Goal: Information Seeking & Learning: Learn about a topic

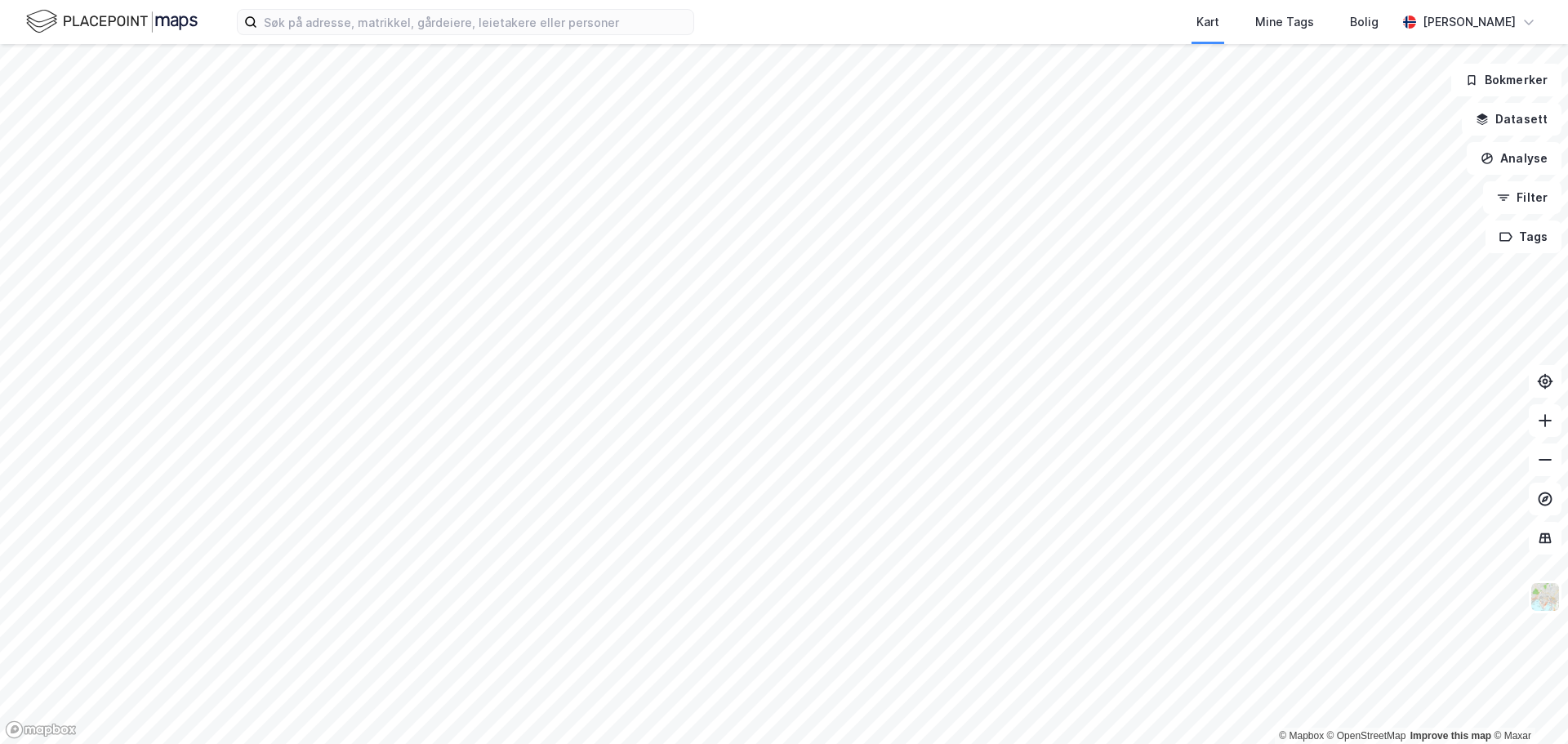
click at [451, 743] on html "Kart Mine Tags Bolig [PERSON_NAME] © Mapbox © OpenStreetMap Improve this map © …" at bounding box center [784, 372] width 1568 height 744
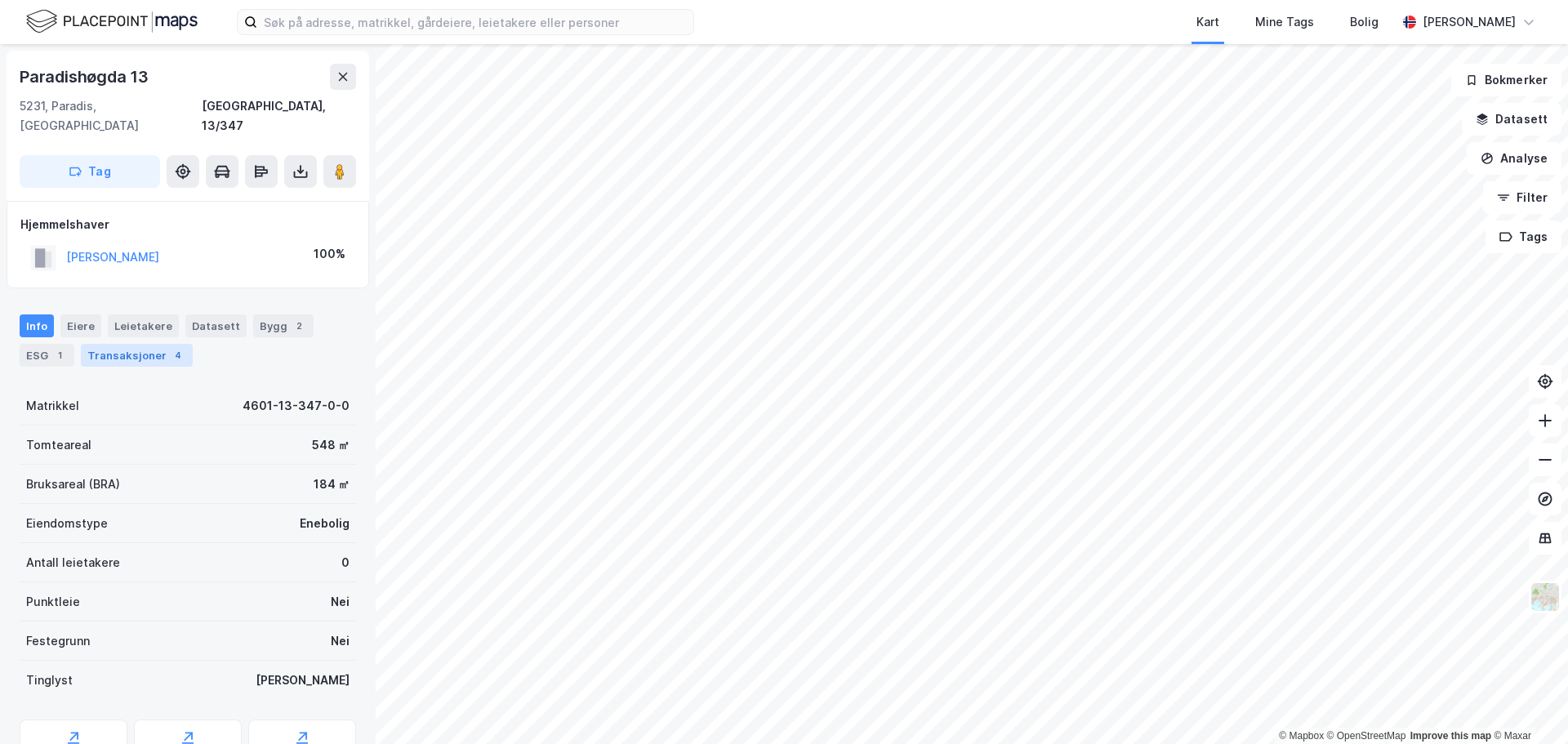
click at [116, 344] on div "Transaksjoner 4" at bounding box center [137, 355] width 112 height 22
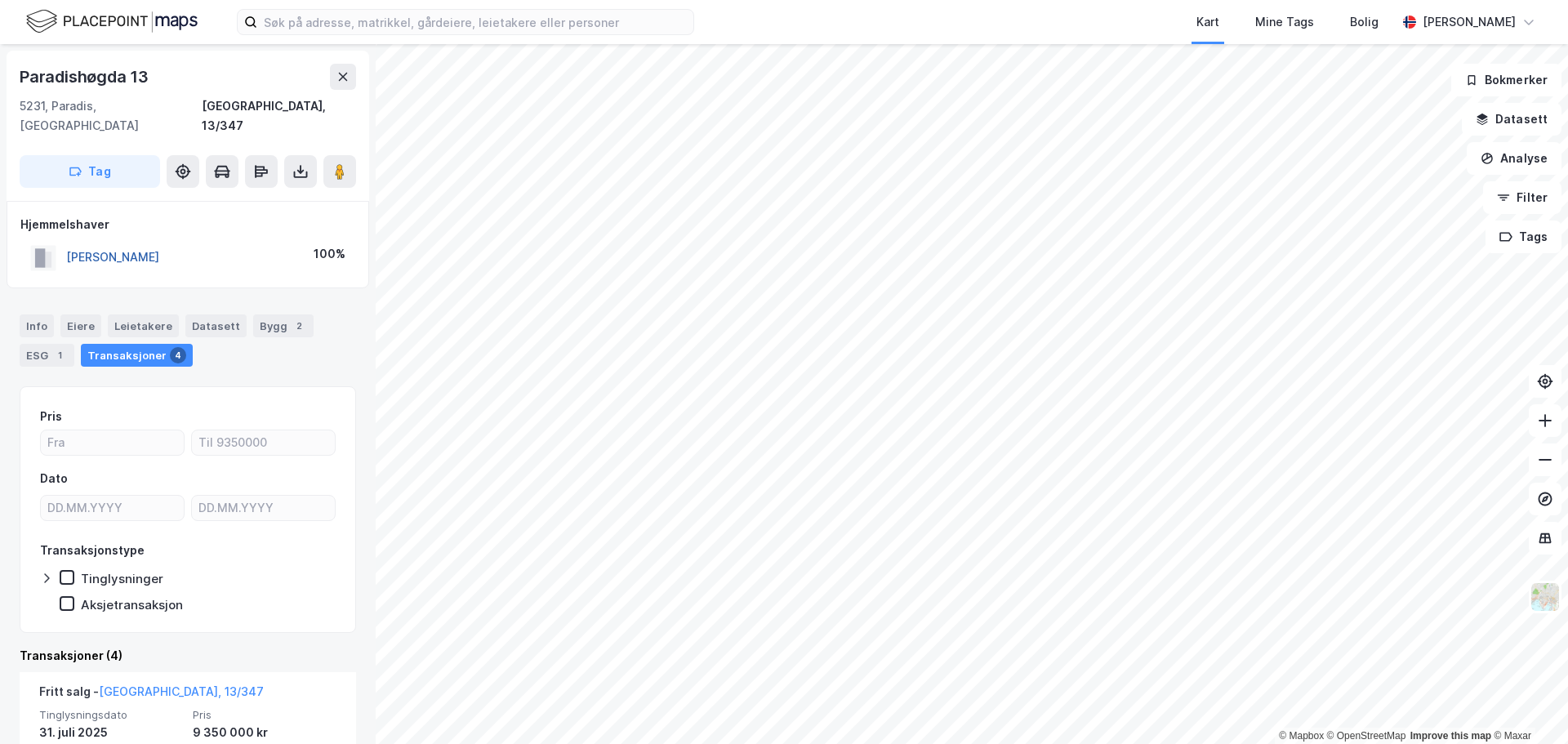
click at [0, 0] on button "[PERSON_NAME]" at bounding box center [0, 0] width 0 height 0
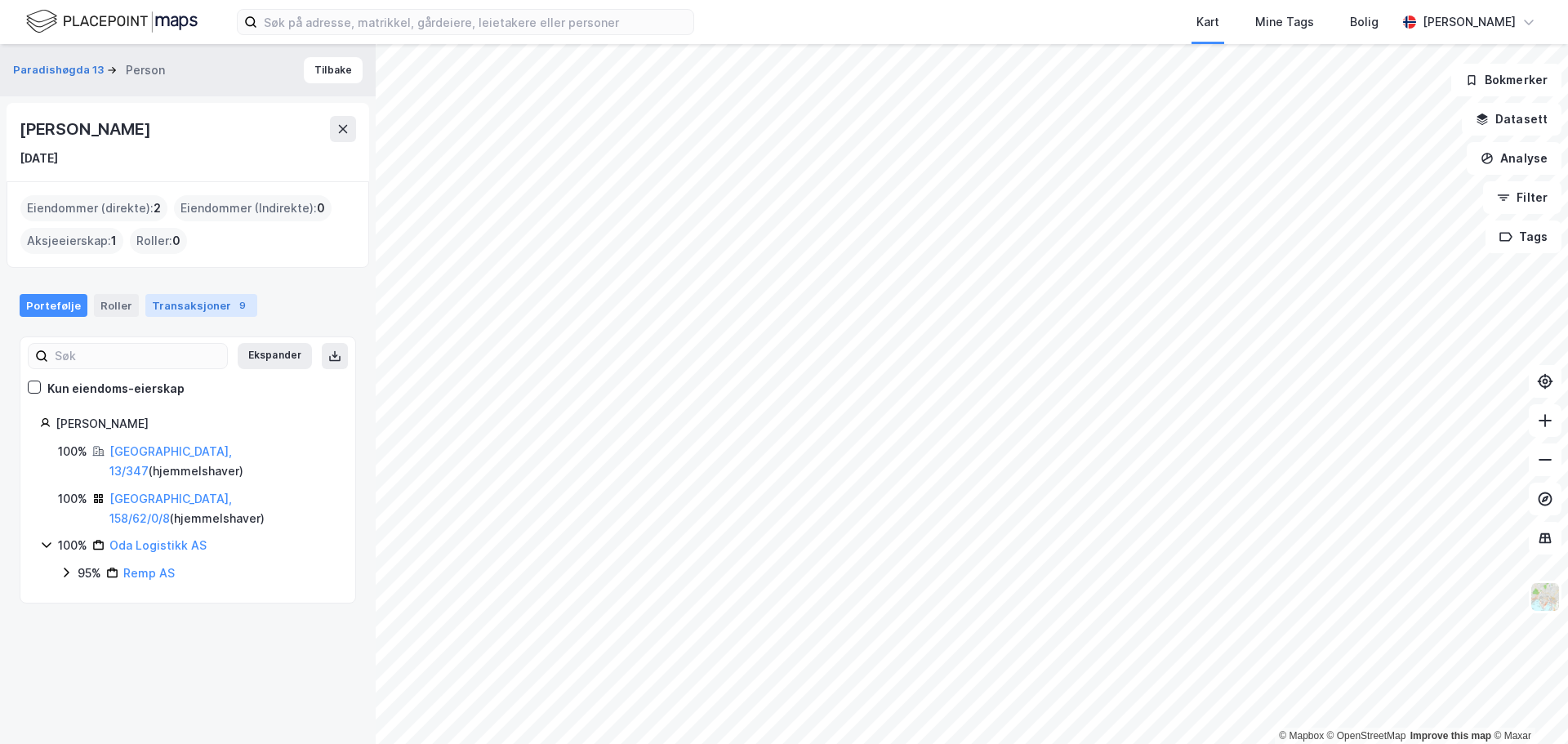
click at [166, 302] on div "Transaksjoner 9" at bounding box center [202, 305] width 112 height 22
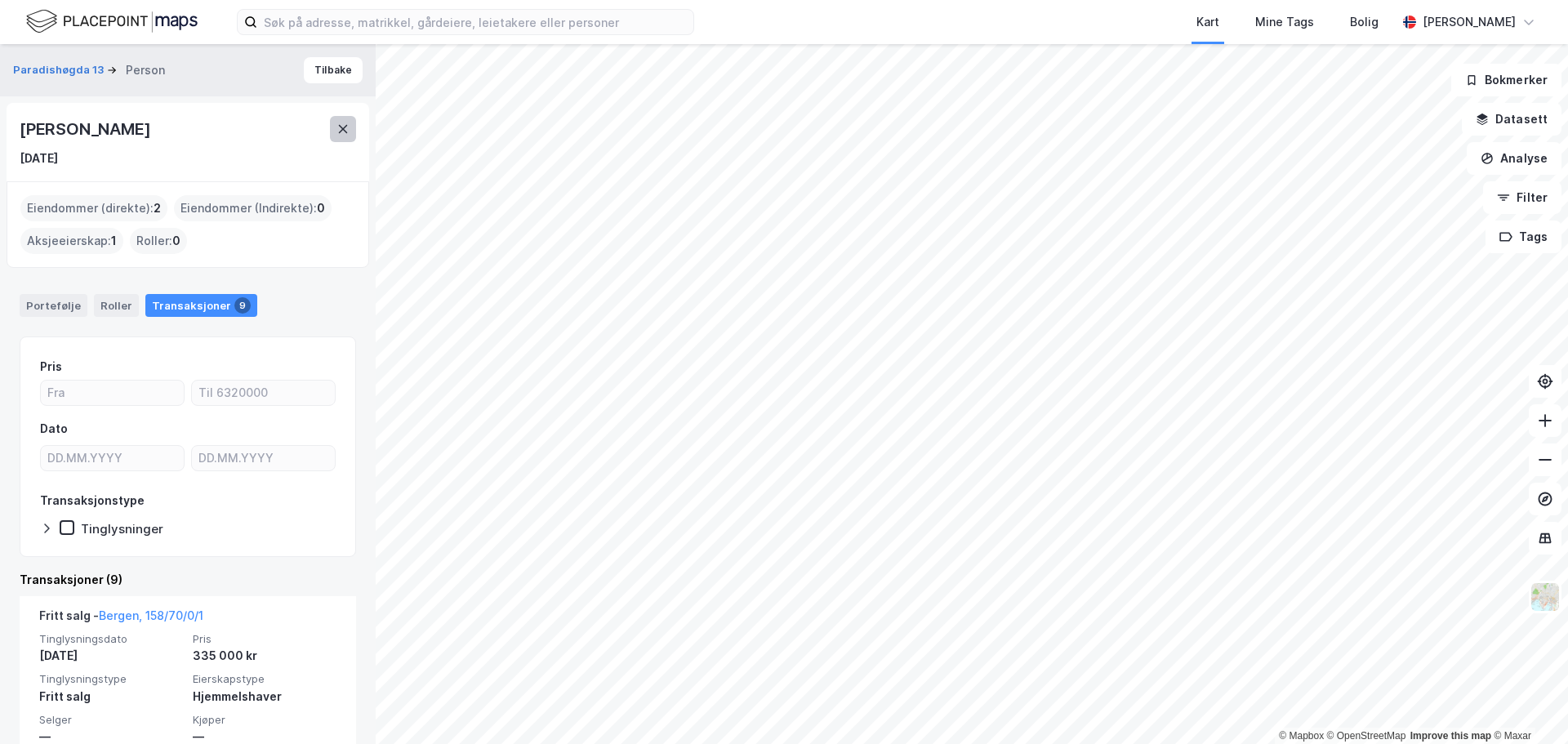
click at [349, 126] on button at bounding box center [343, 129] width 26 height 26
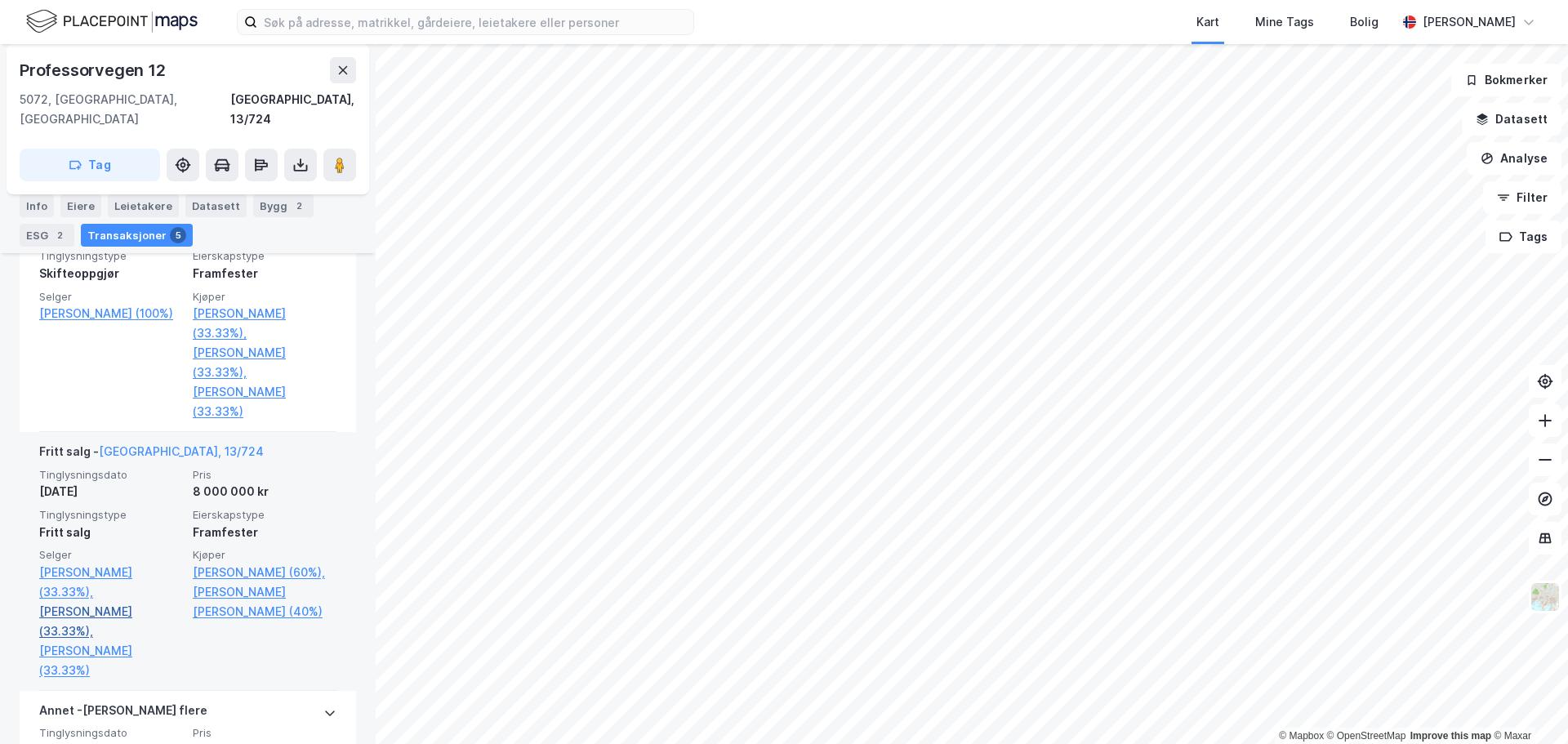
scroll to position [606, 0]
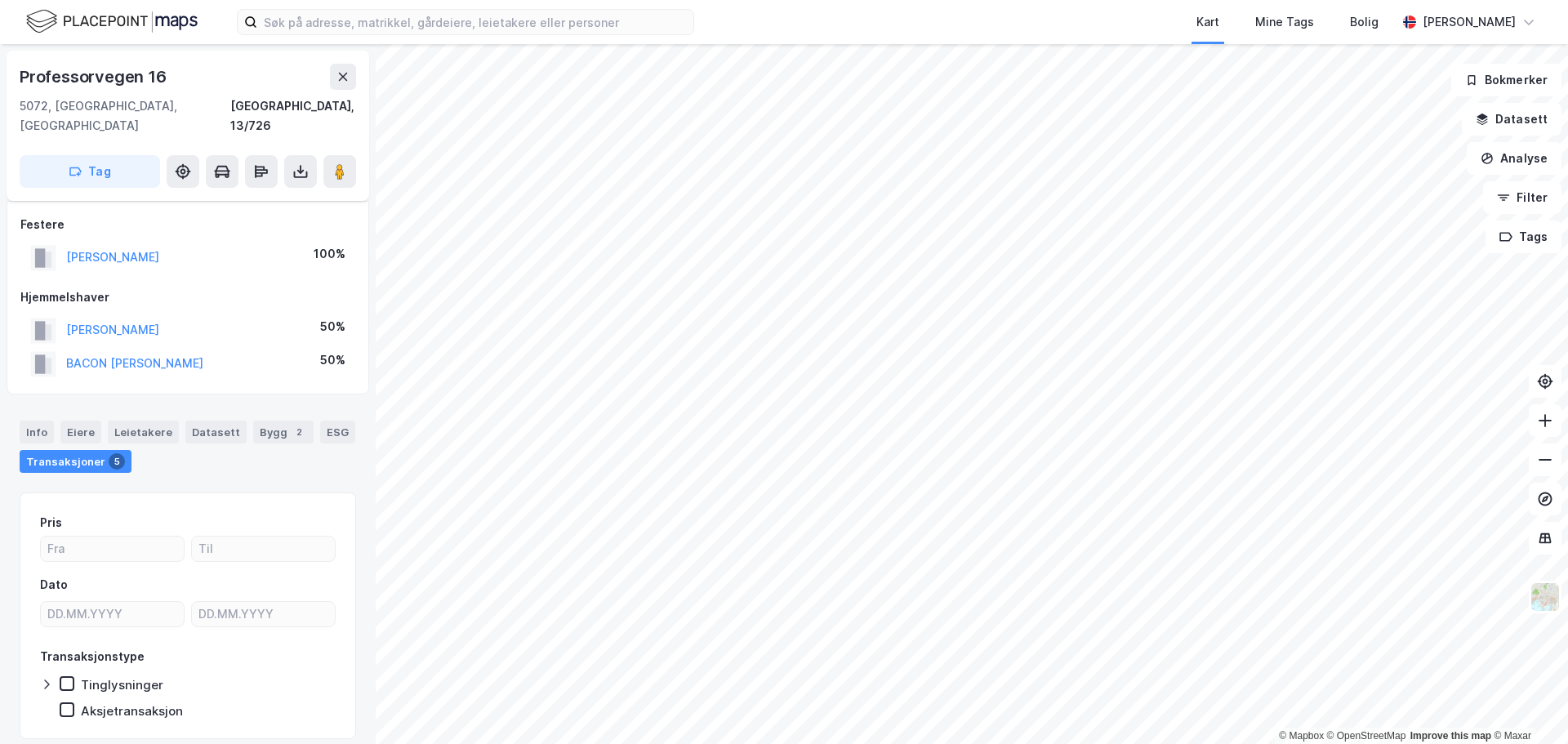
scroll to position [35, 0]
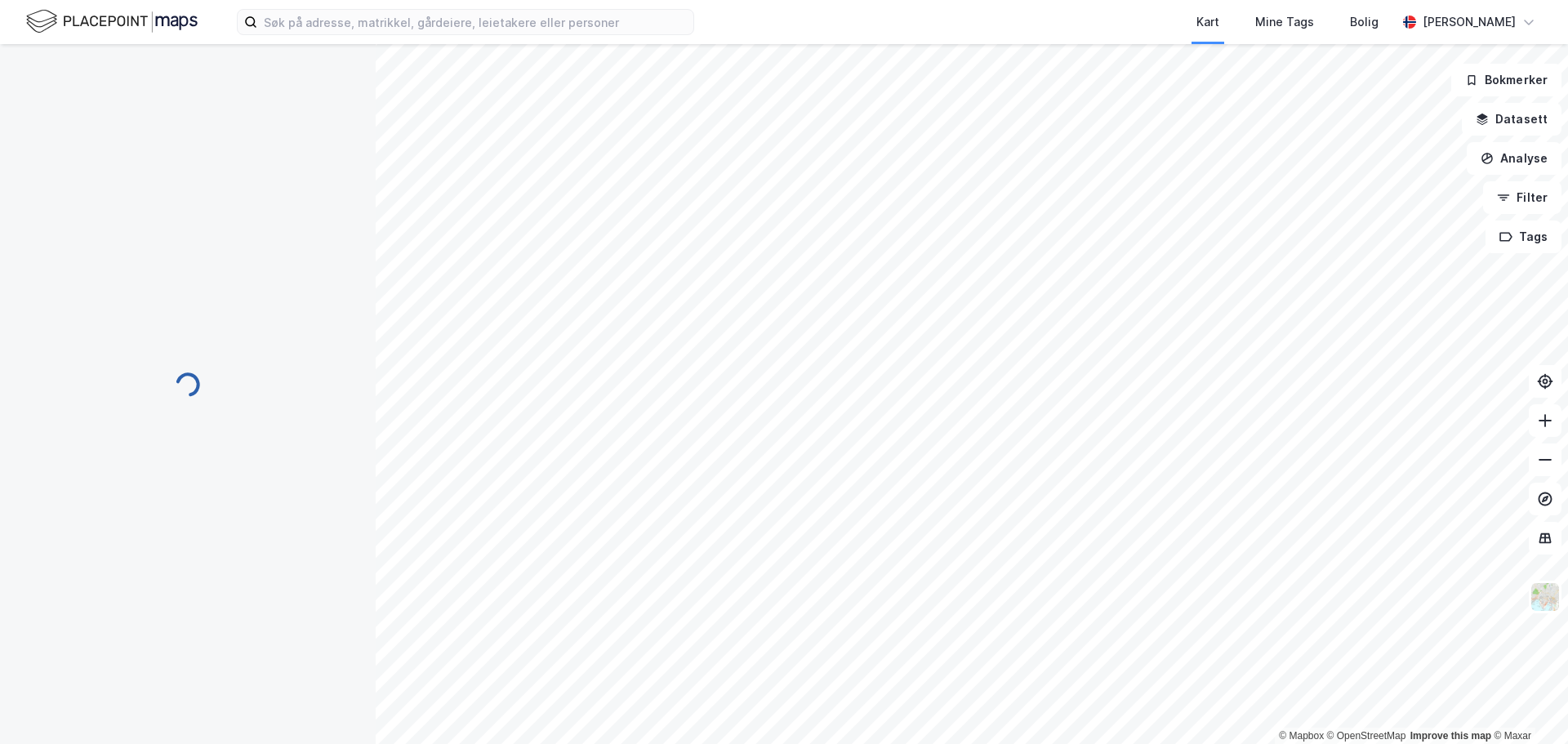
scroll to position [35, 0]
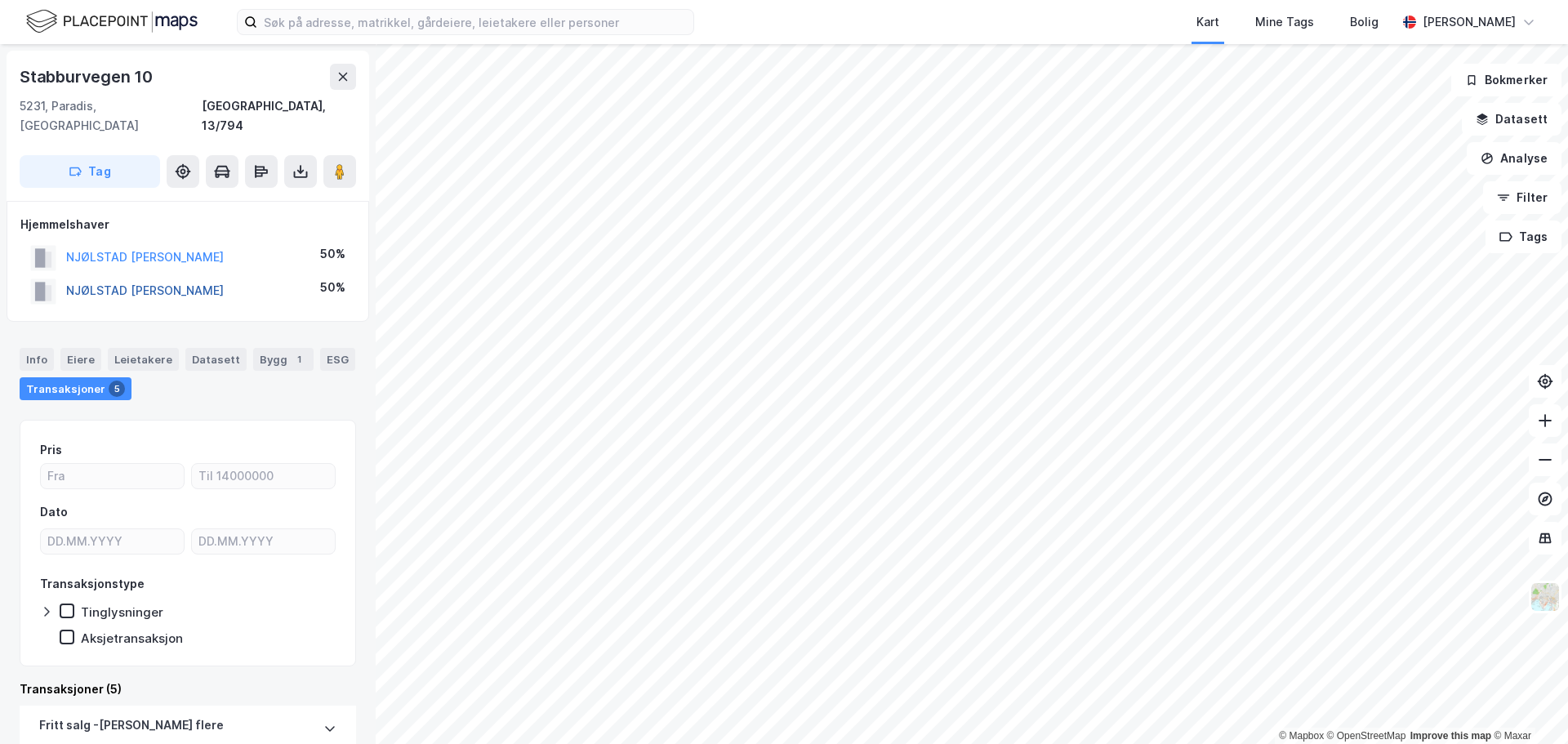
click at [0, 0] on button "NJØLSTAD [PERSON_NAME]" at bounding box center [0, 0] width 0 height 0
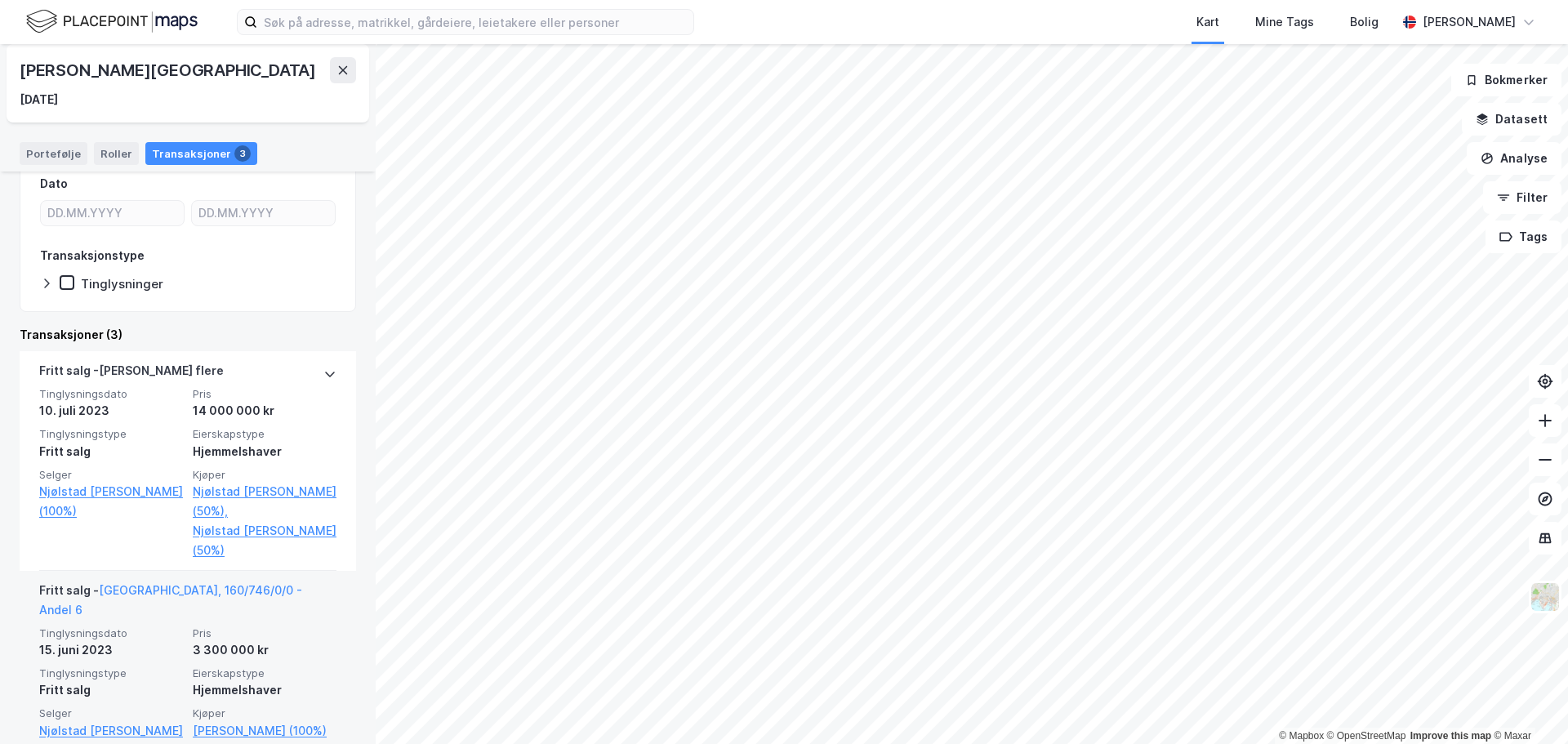
scroll to position [327, 0]
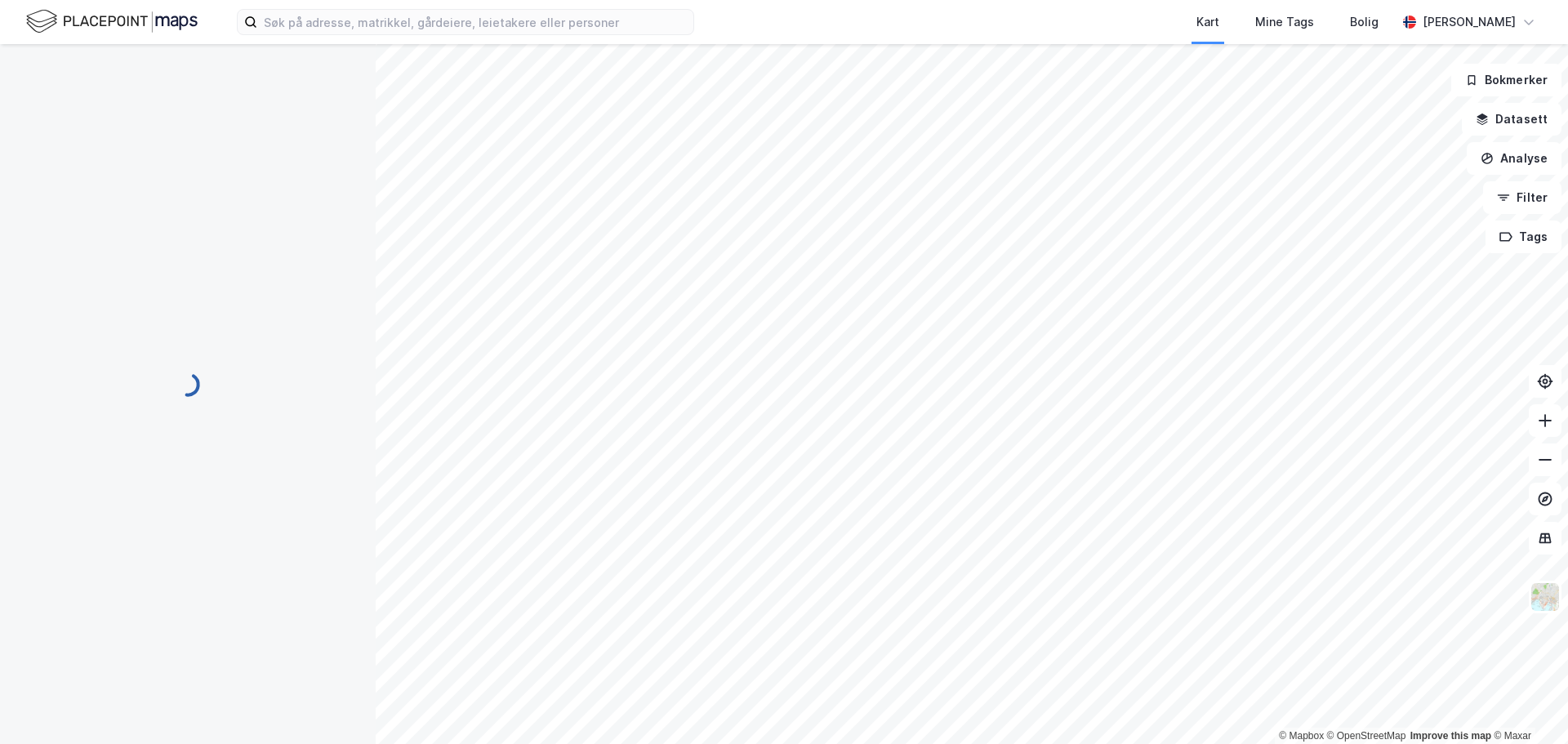
scroll to position [35, 0]
